Goal: Task Accomplishment & Management: Manage account settings

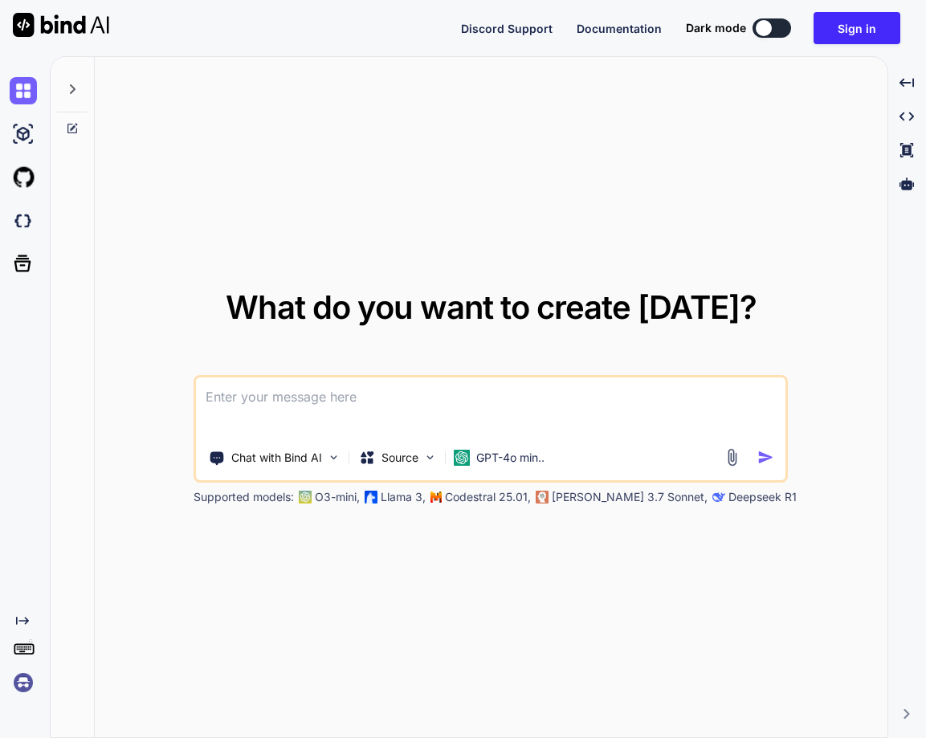
click at [0, 283] on div at bounding box center [21, 264] width 43 height 42
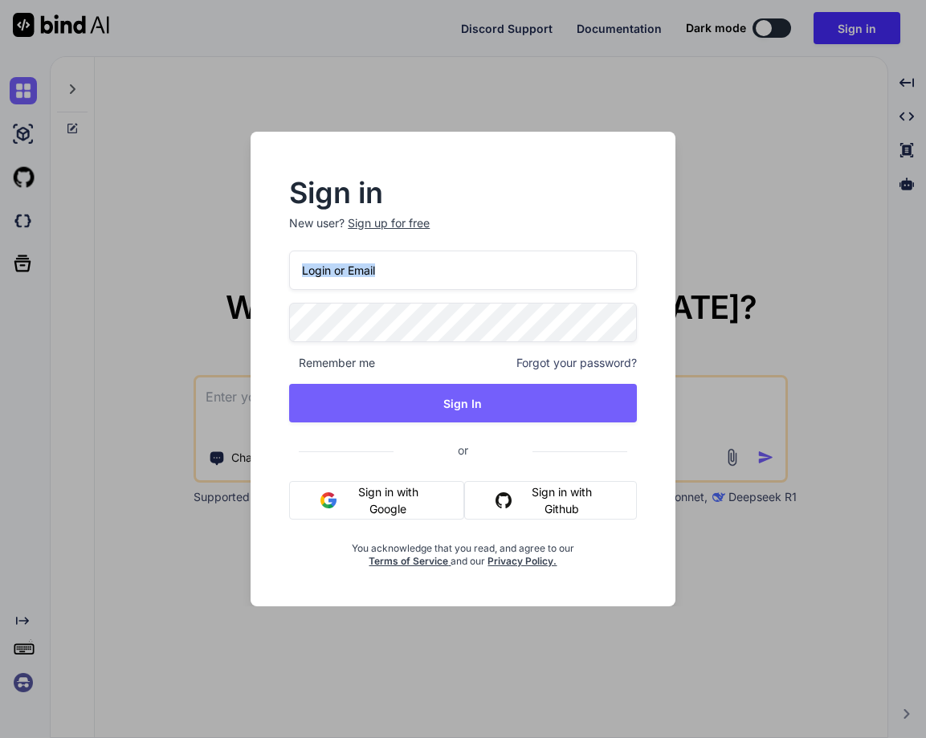
click at [0, 283] on div "Sign in New user? Sign up for free Remember me Forgot your password? Sign In or…" at bounding box center [463, 369] width 926 height 738
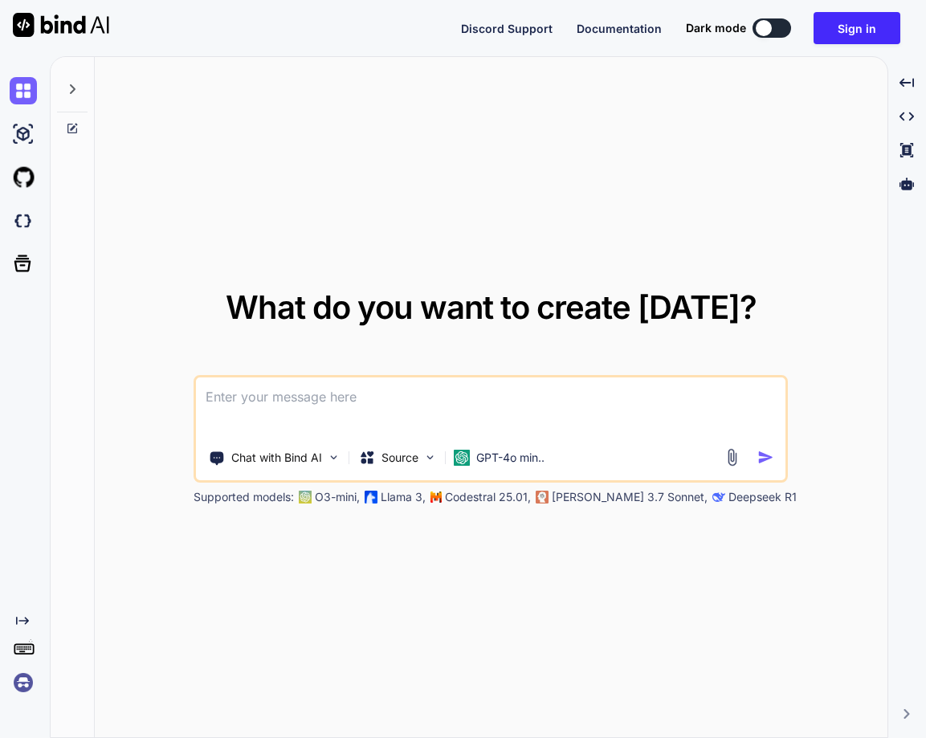
click at [164, 209] on div "What do you want to create [DATE]? Chat with Bind AI Source GPT-4o min.. Suppor…" at bounding box center [491, 398] width 793 height 682
click at [20, 688] on img at bounding box center [23, 682] width 27 height 27
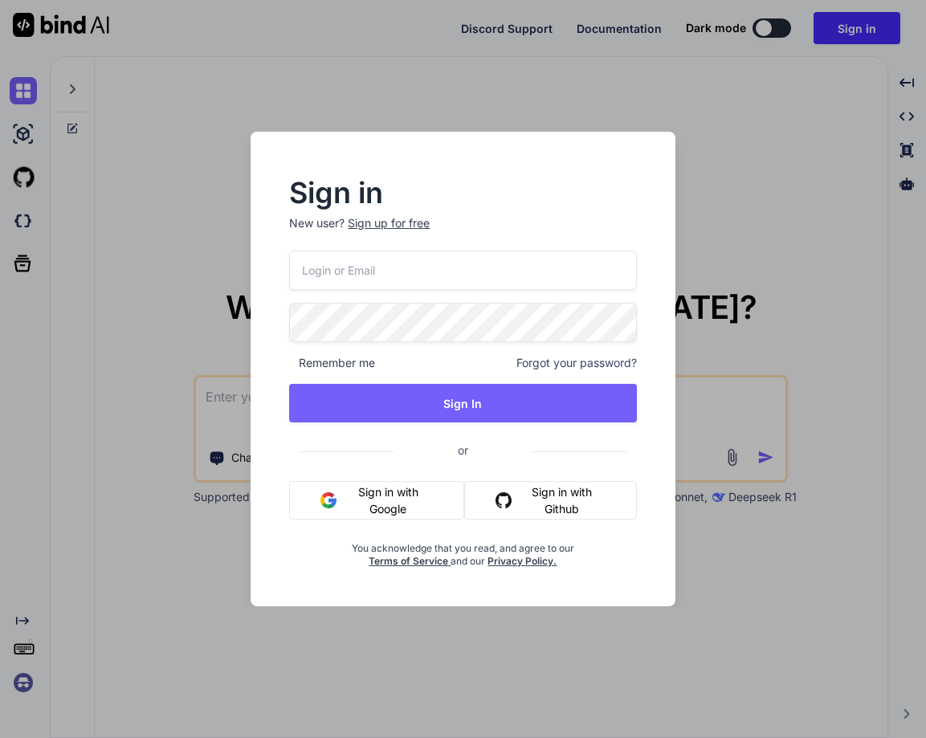
click at [332, 277] on input "email" at bounding box center [462, 270] width 347 height 39
paste input "lph@lpii.com"
type input "lph@lpii.com"
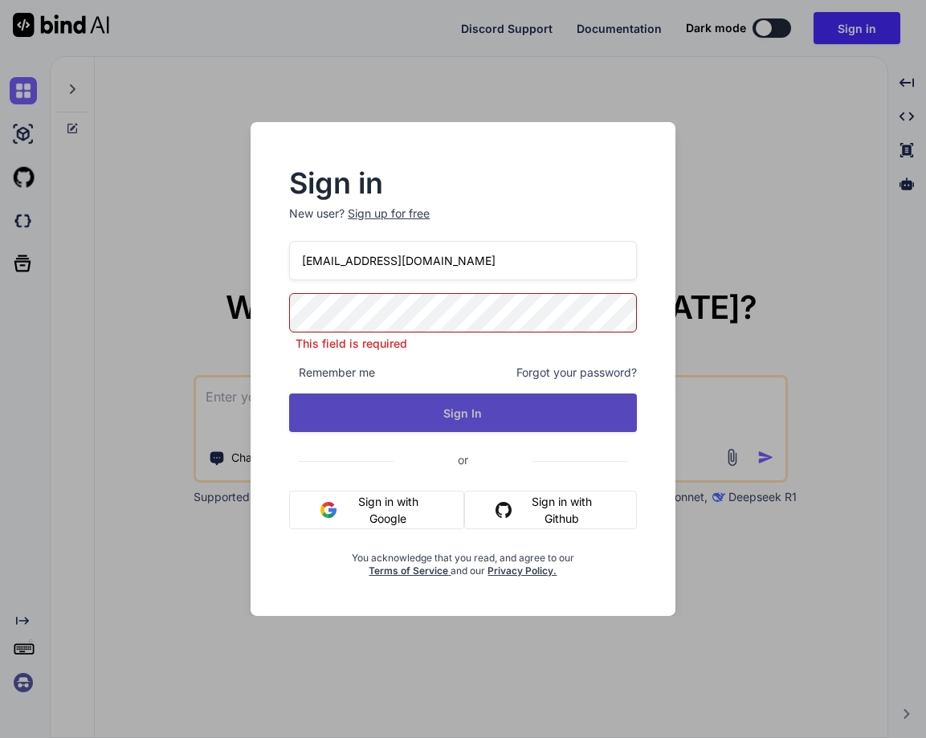
click at [446, 408] on button "Sign In" at bounding box center [462, 413] width 347 height 39
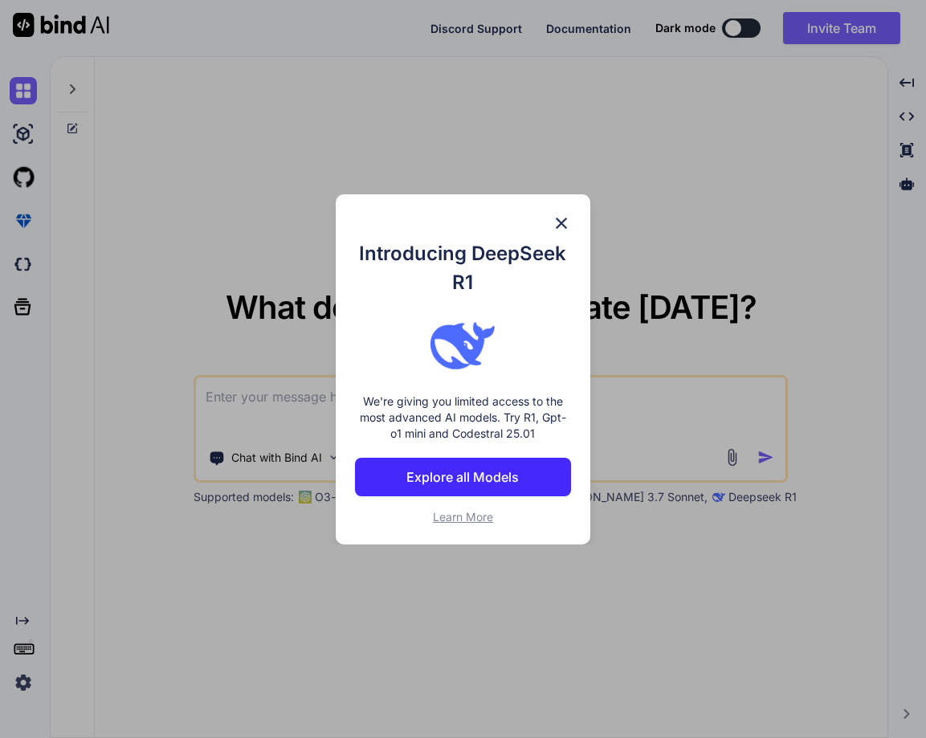
click at [720, 351] on div "Introducing DeepSeek R1 We're giving you limited access to the most advanced AI…" at bounding box center [463, 369] width 926 height 738
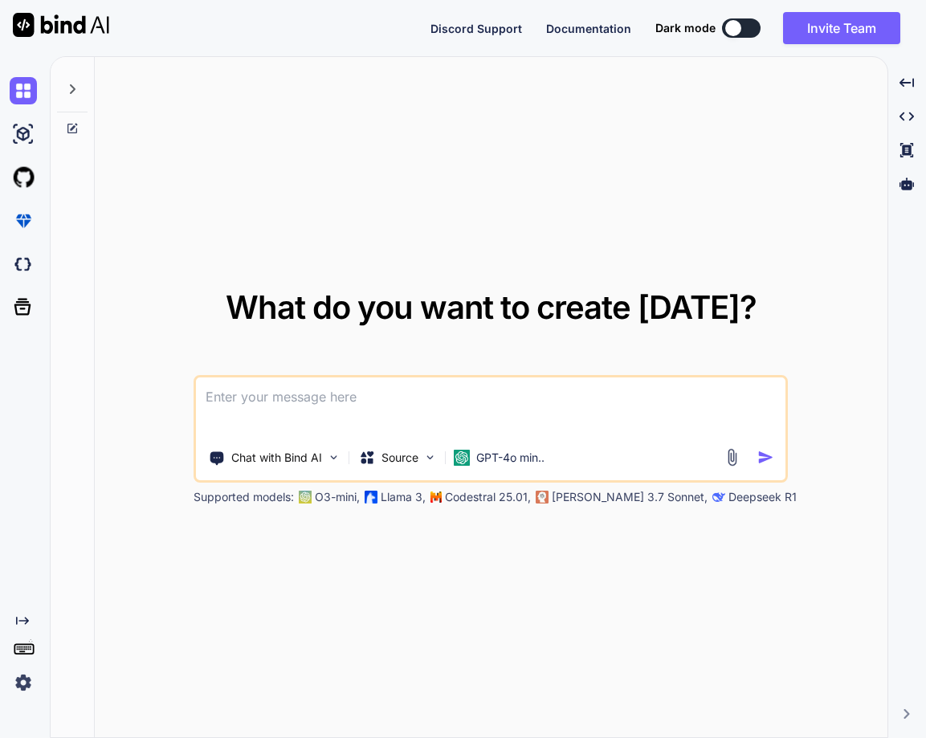
click at [21, 683] on img at bounding box center [23, 682] width 27 height 27
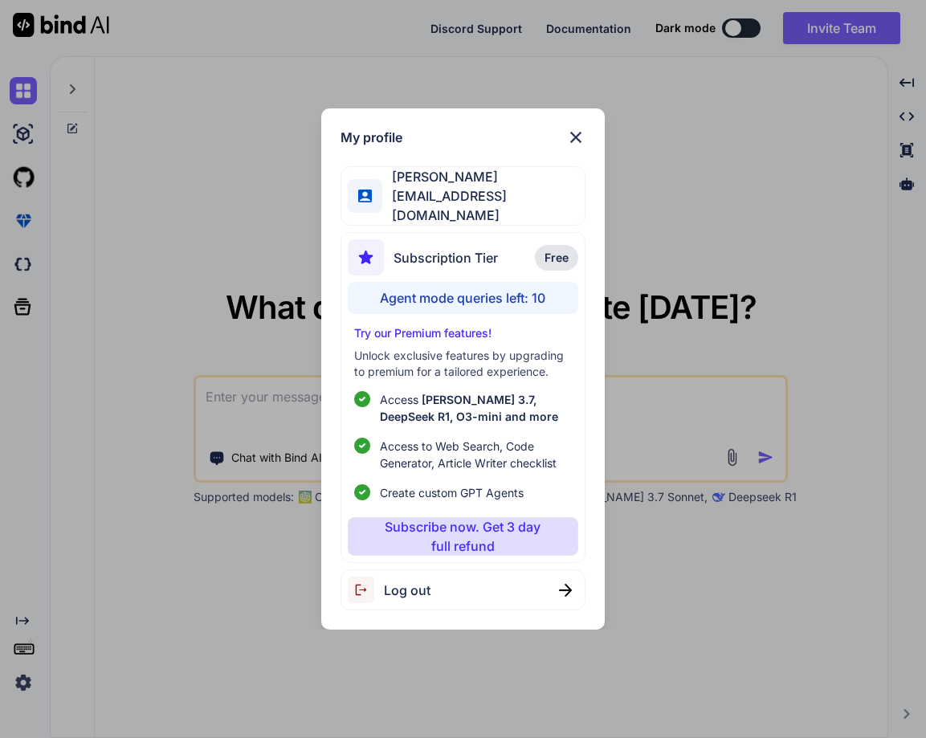
type textarea "x"
